Goal: Find contact information: Find contact information

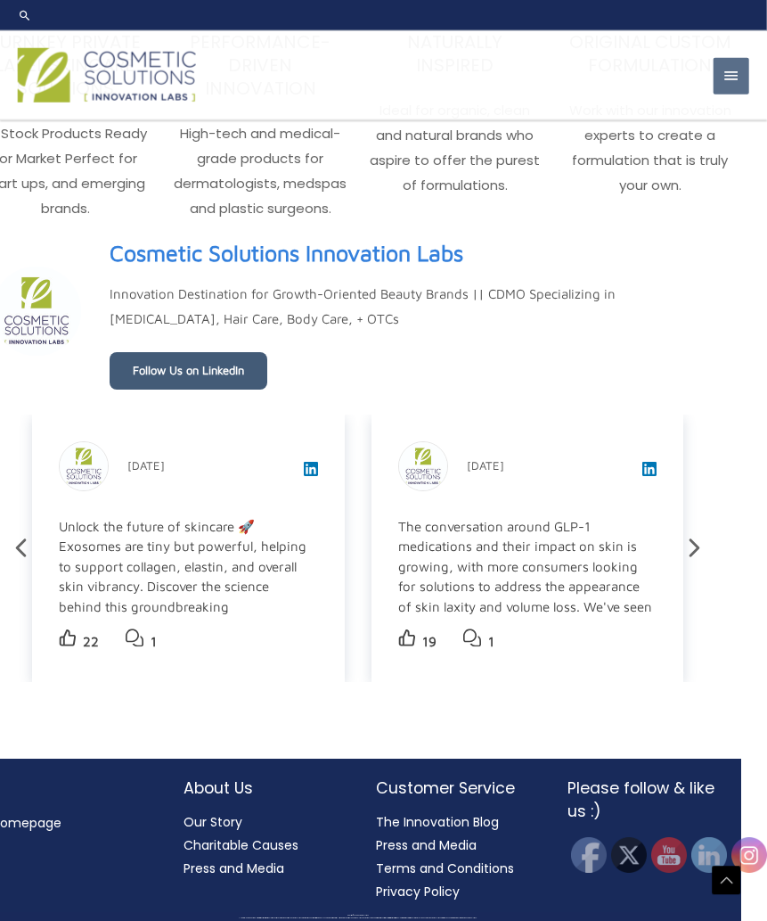
scroll to position [3143, 27]
click at [233, 831] on link "Our Story" at bounding box center [212, 822] width 59 height 18
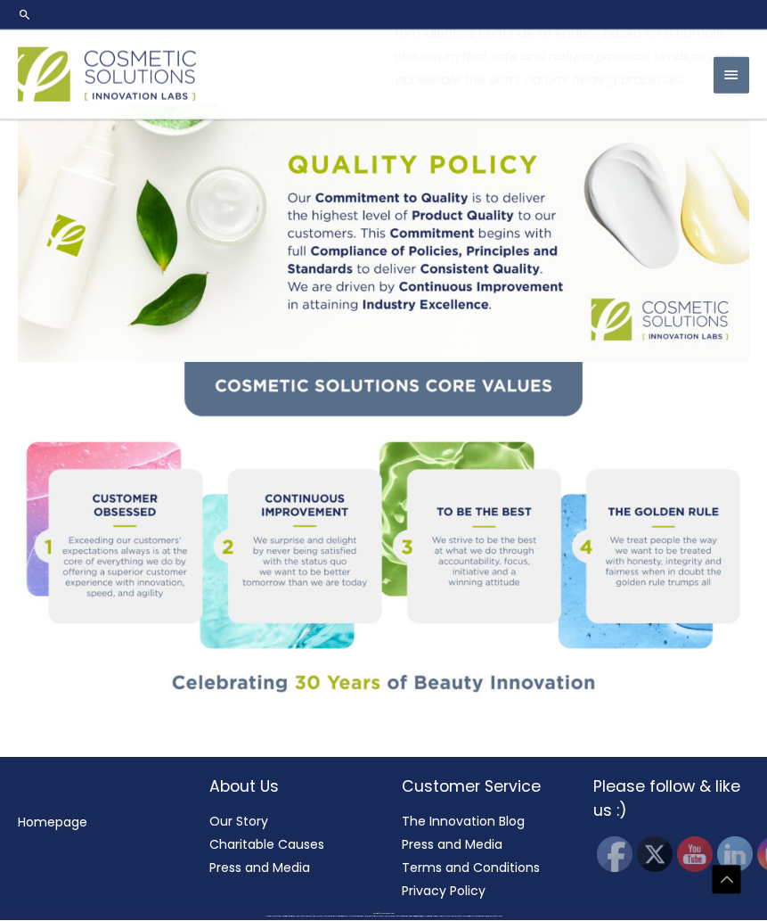
scroll to position [1802, 0]
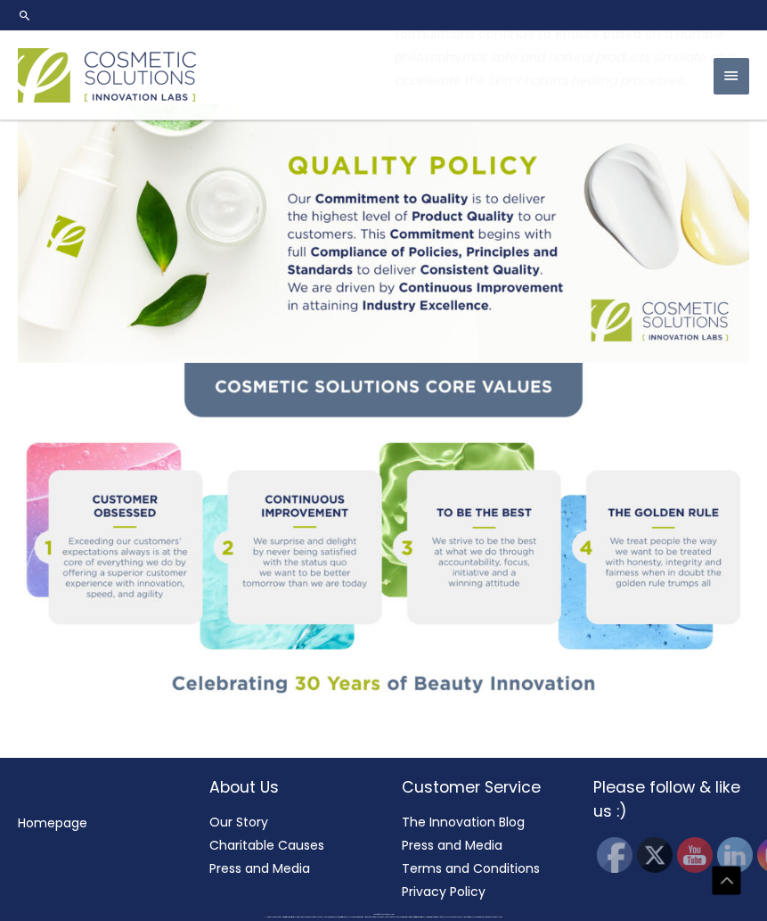
click at [59, 832] on link "Homepage" at bounding box center [53, 823] width 70 height 18
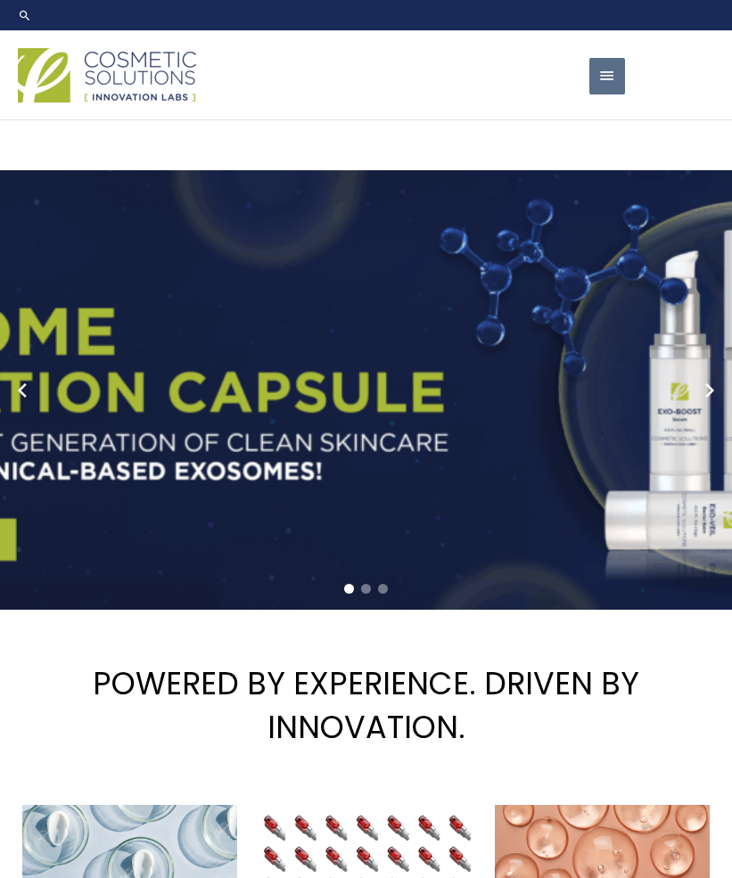
click at [612, 92] on span "button" at bounding box center [607, 76] width 18 height 37
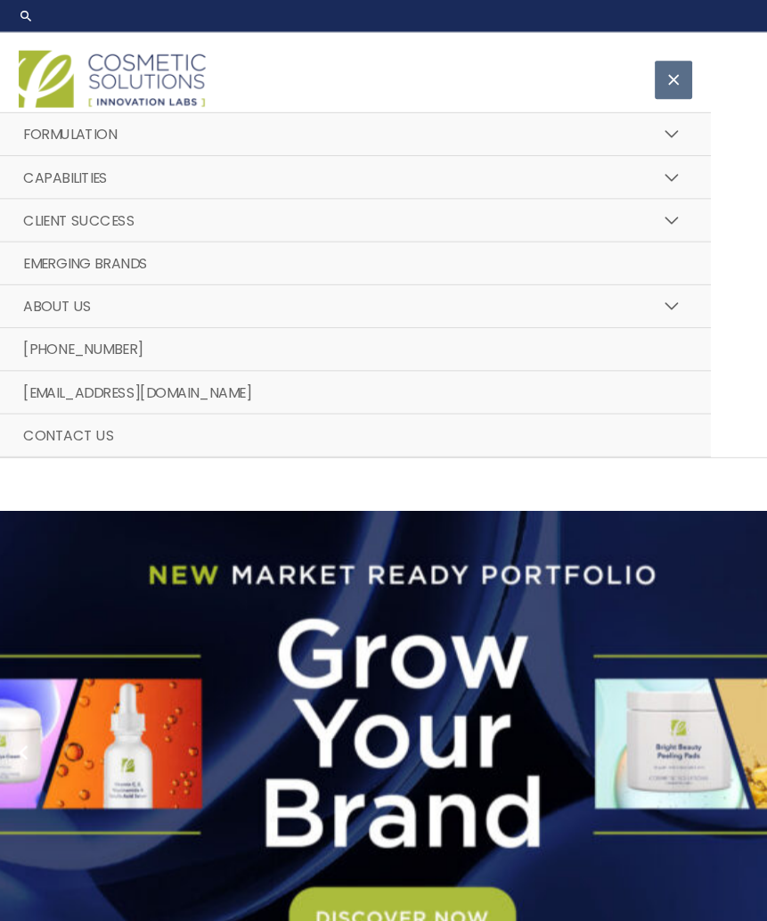
click at [91, 419] on span "Contact Us" at bounding box center [65, 415] width 86 height 19
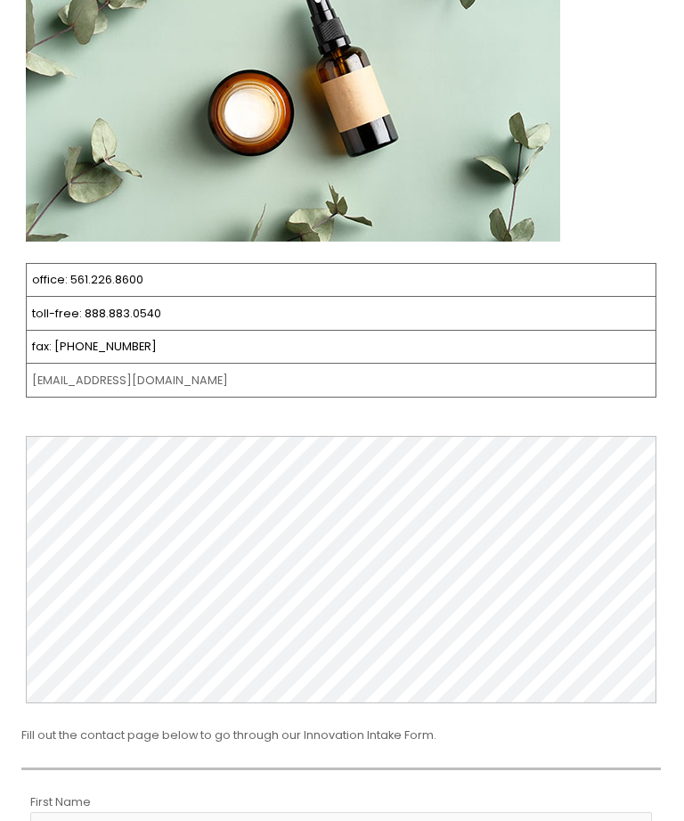
scroll to position [0, 1]
